Goal: Information Seeking & Learning: Learn about a topic

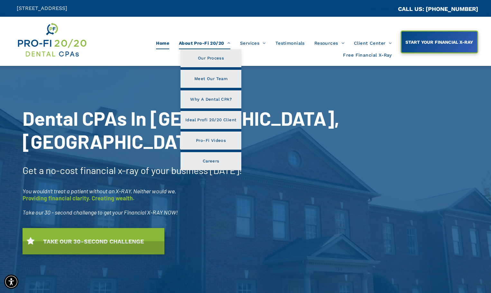
click at [201, 41] on span "About Pro-Fi 20/20" at bounding box center [204, 43] width 51 height 12
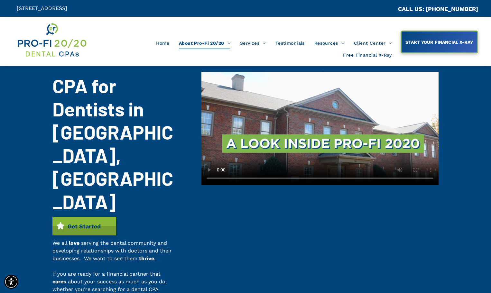
click at [246, 43] on span "Services" at bounding box center [253, 43] width 26 height 12
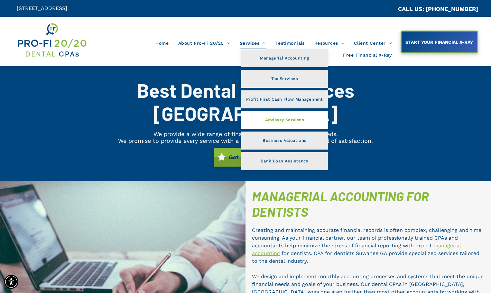
click at [270, 120] on span "Advisory Services" at bounding box center [284, 120] width 39 height 8
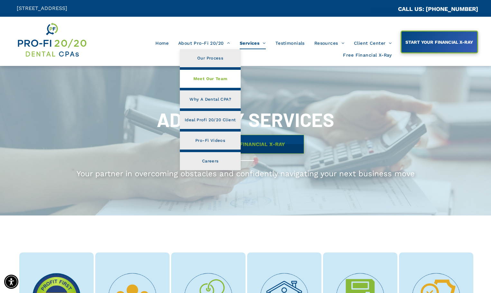
click at [218, 78] on span "Meet Our Team" at bounding box center [210, 79] width 34 height 8
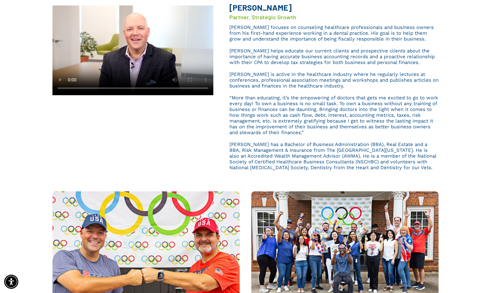
scroll to position [290, 0]
